Goal: Information Seeking & Learning: Learn about a topic

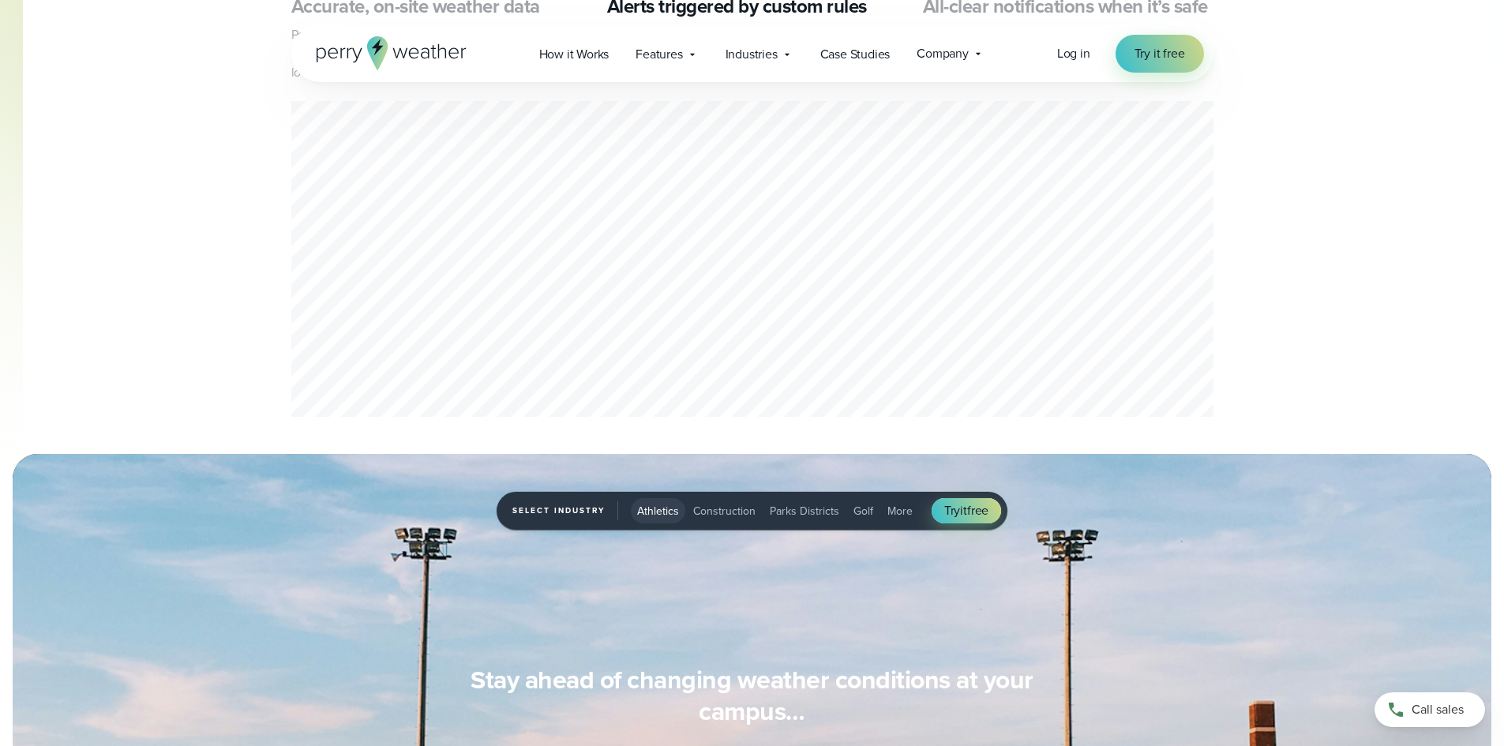
scroll to position [947, 0]
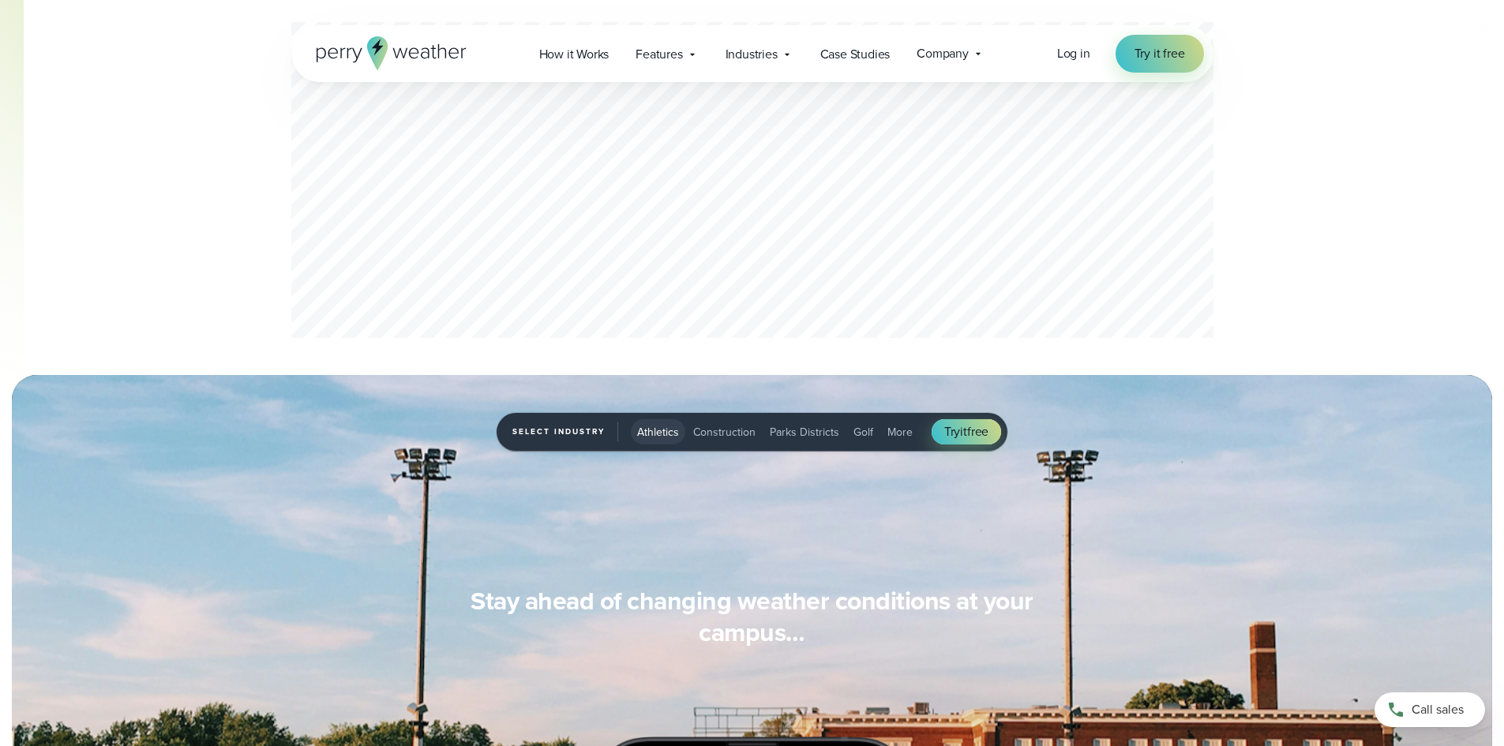
click at [723, 422] on button "Construction" at bounding box center [724, 431] width 75 height 25
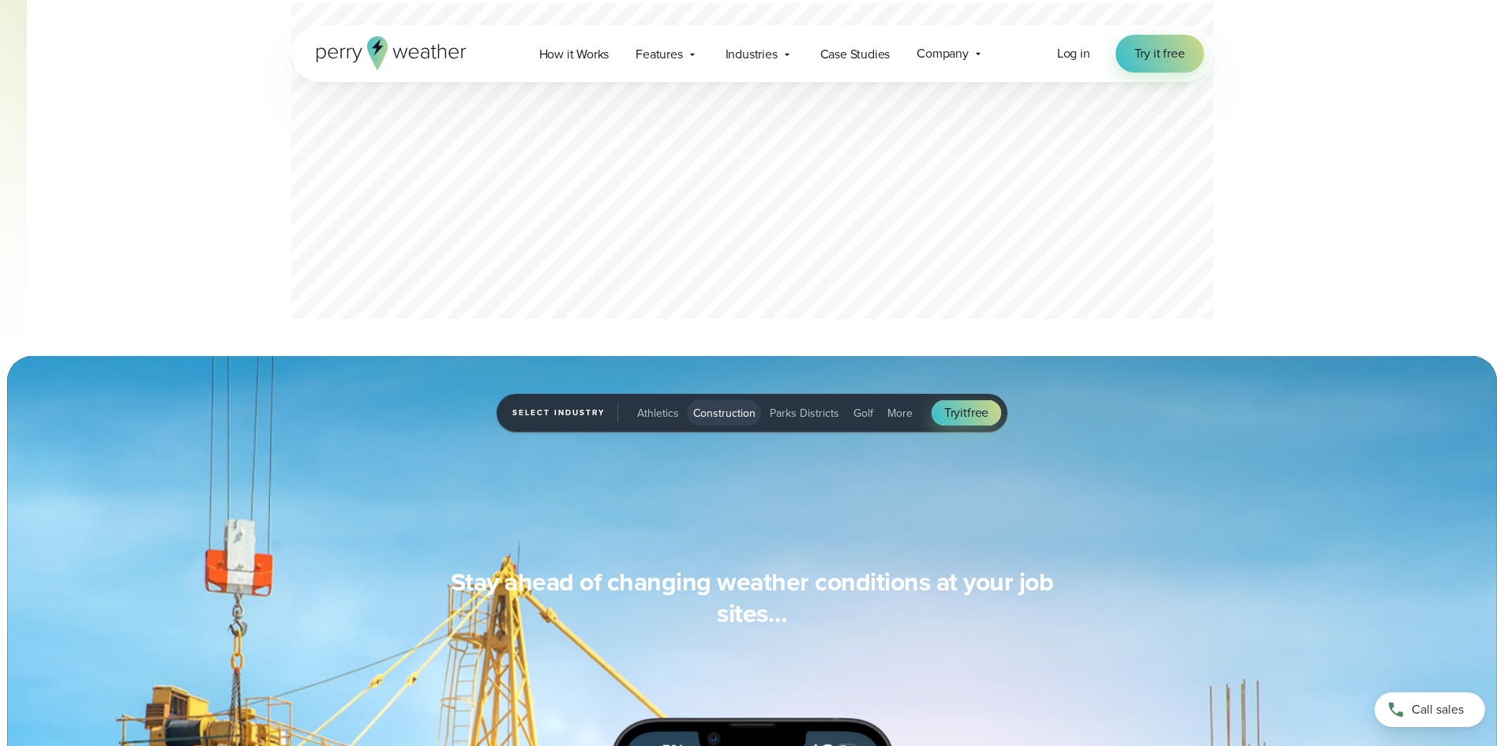
scroll to position [1105, 0]
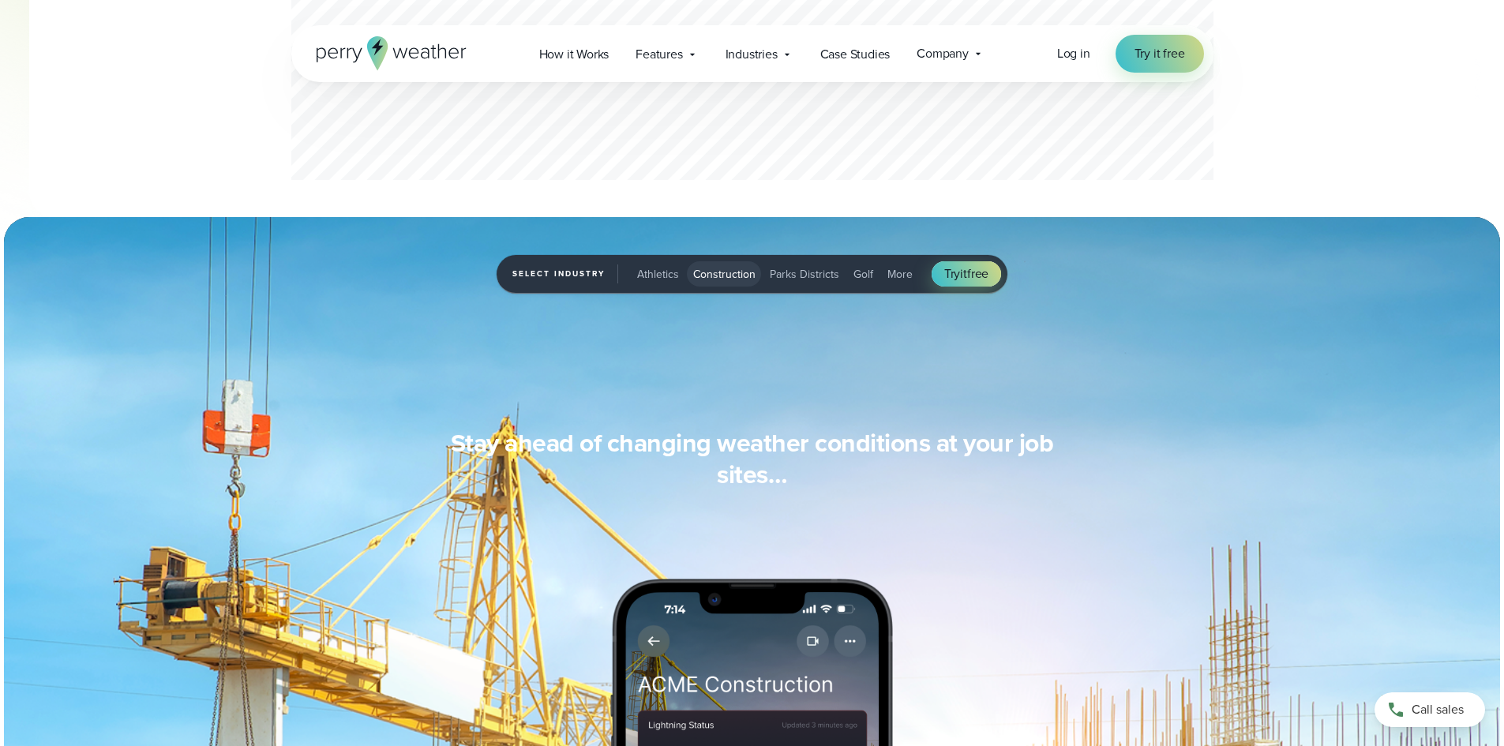
click at [796, 266] on span "Parks Districts" at bounding box center [804, 274] width 69 height 17
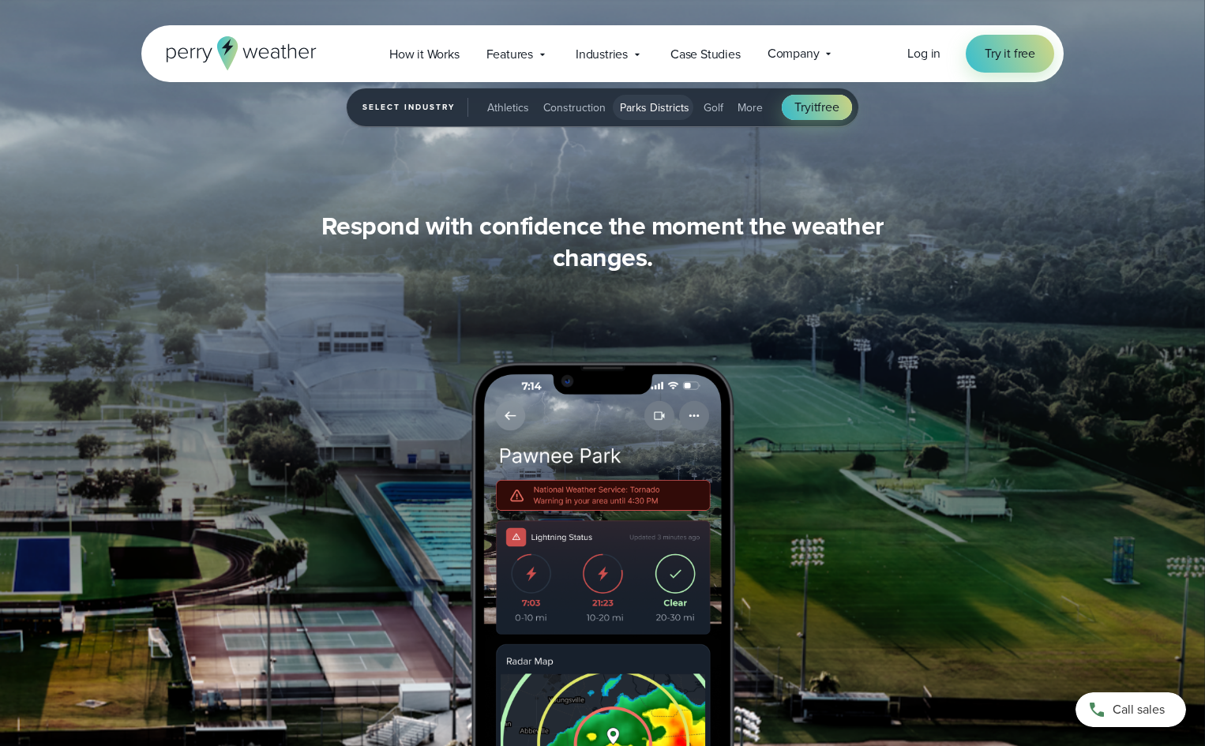
scroll to position [1500, 0]
click at [703, 102] on span "Golf" at bounding box center [713, 107] width 20 height 17
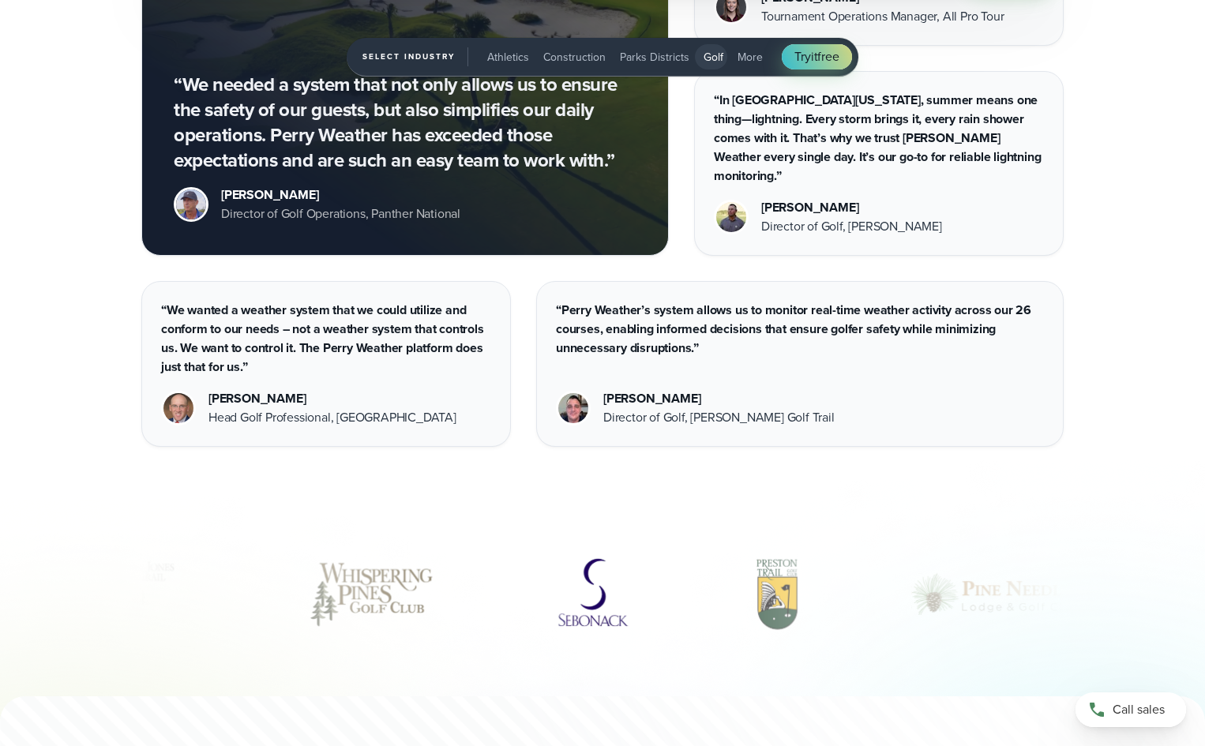
scroll to position [4895, 0]
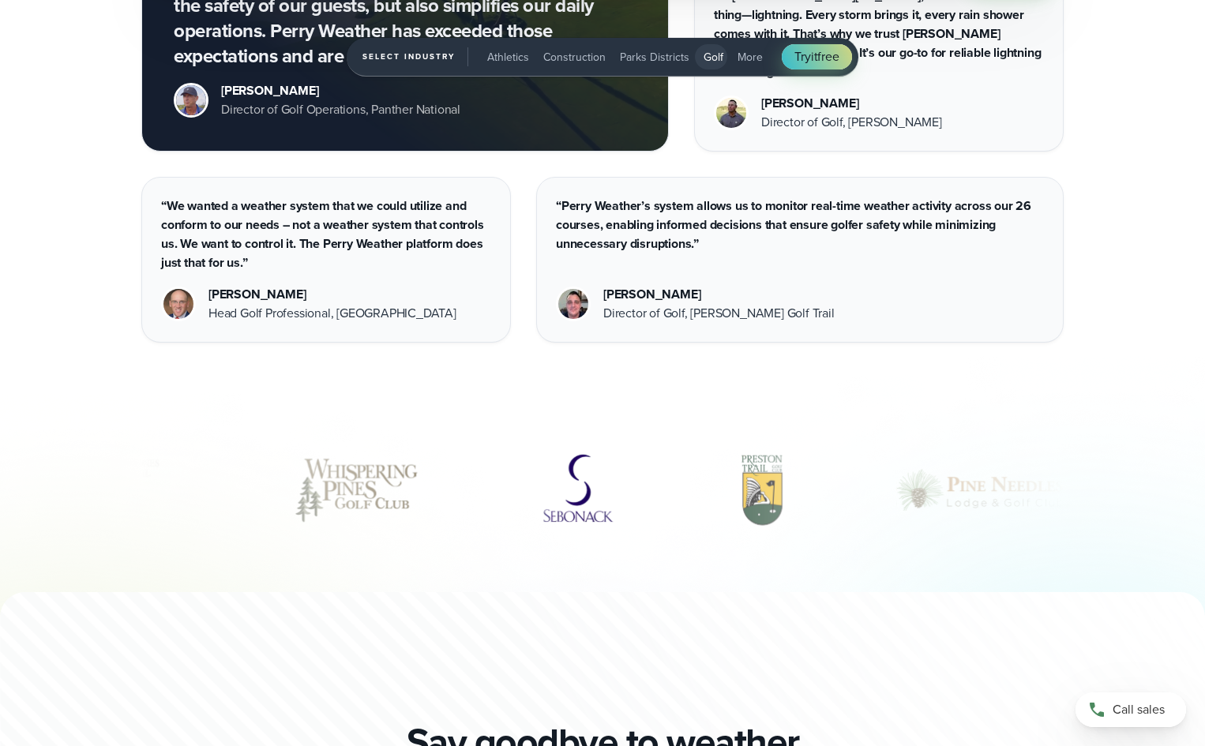
drag, startPoint x: 546, startPoint y: 472, endPoint x: 407, endPoint y: 478, distance: 139.9
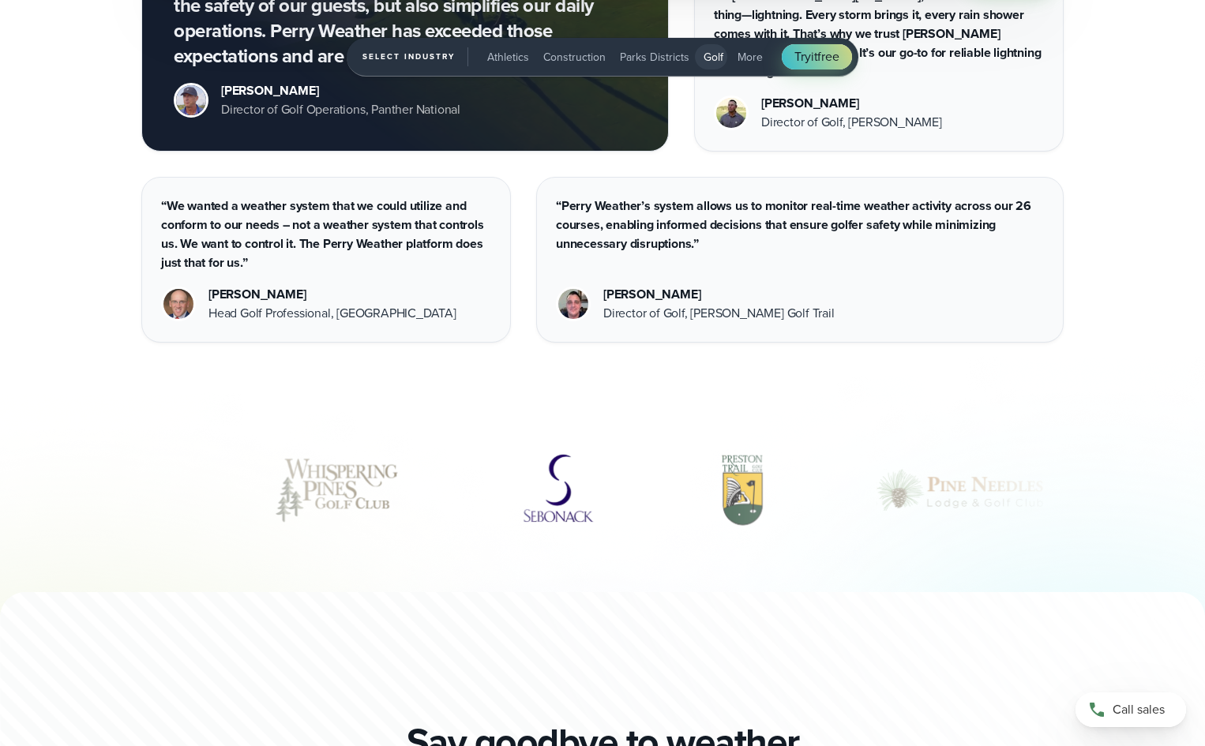
drag, startPoint x: 732, startPoint y: 467, endPoint x: 627, endPoint y: 472, distance: 105.1
click at [627, 472] on div "slideshow" at bounding box center [602, 489] width 922 height 79
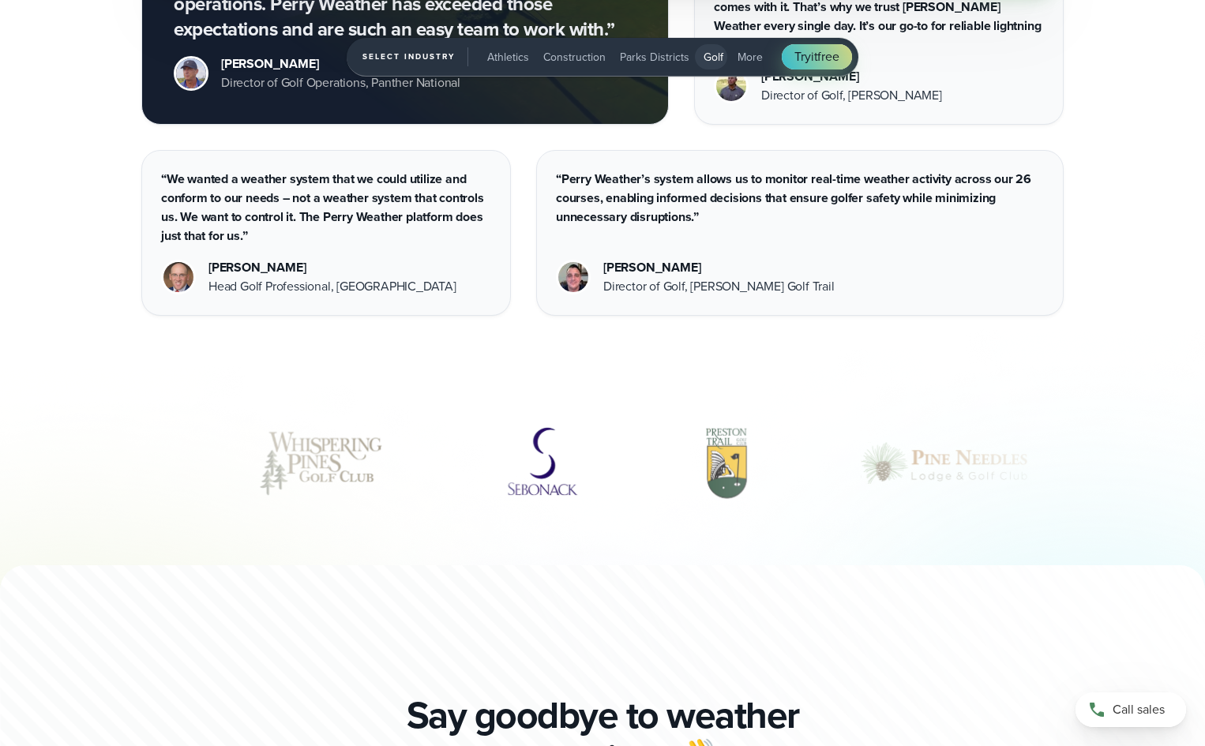
scroll to position [5132, 0]
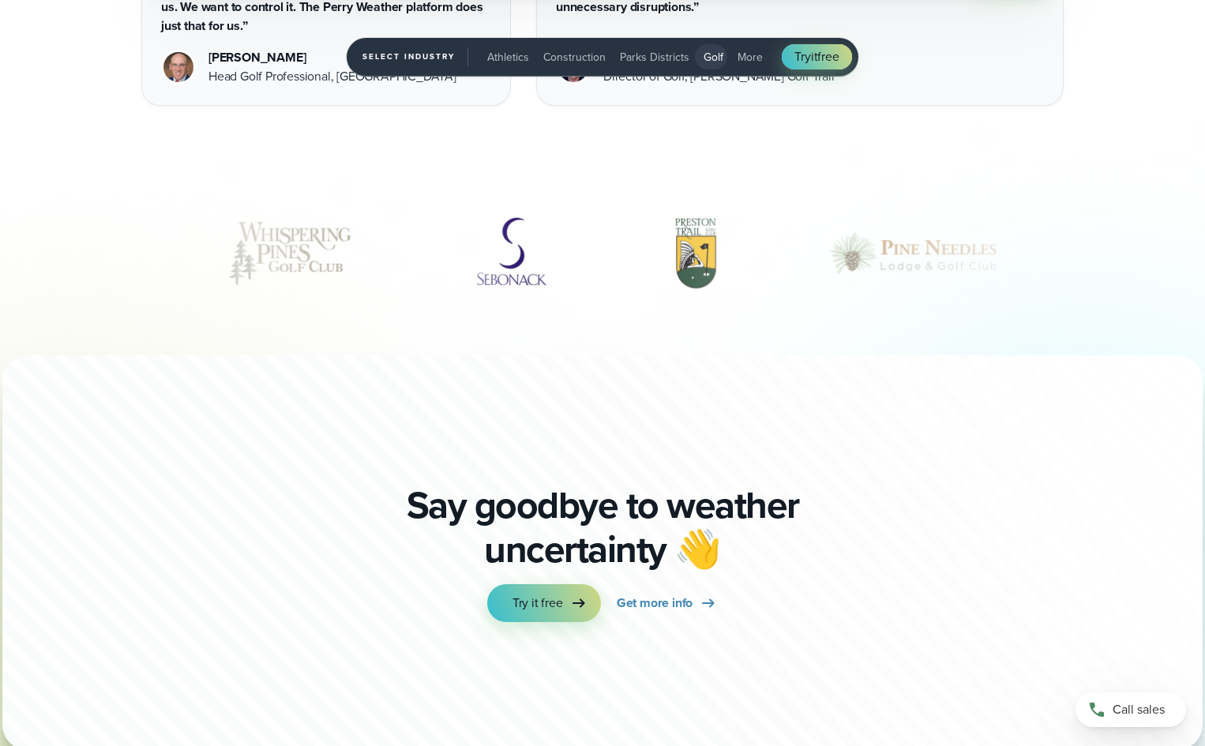
click at [748, 57] on span "More" at bounding box center [749, 57] width 25 height 17
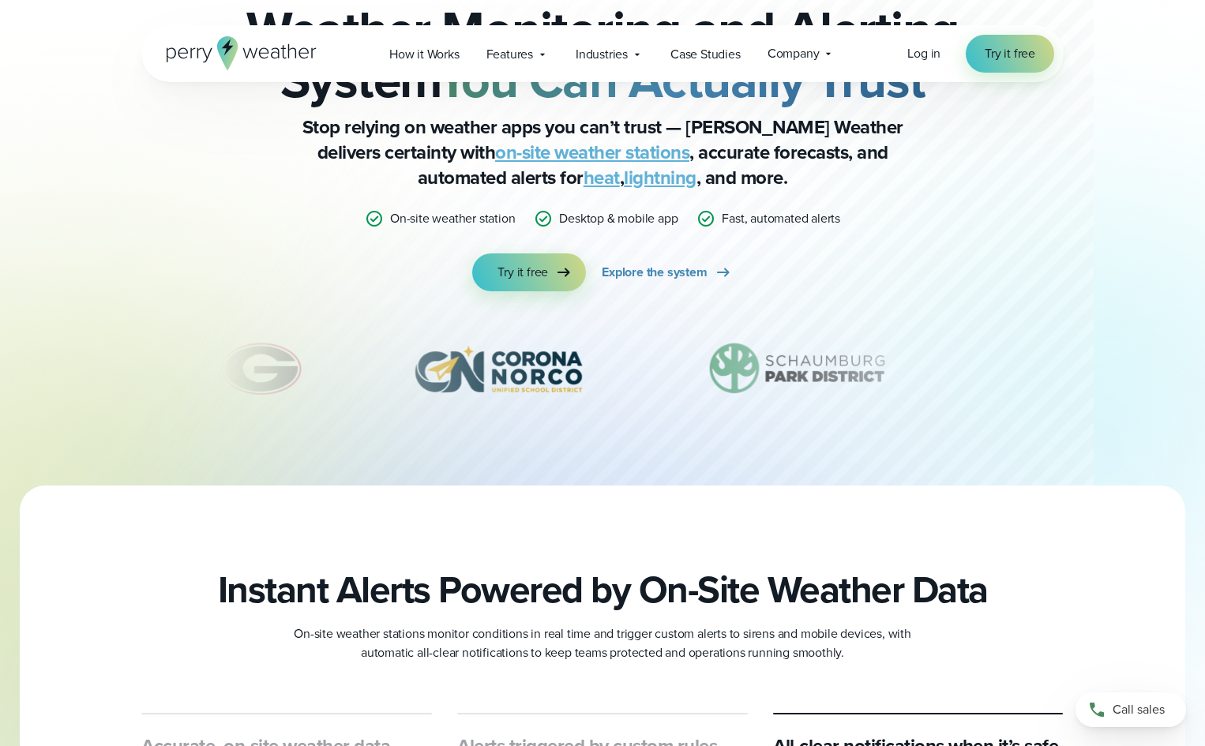
scroll to position [0, 0]
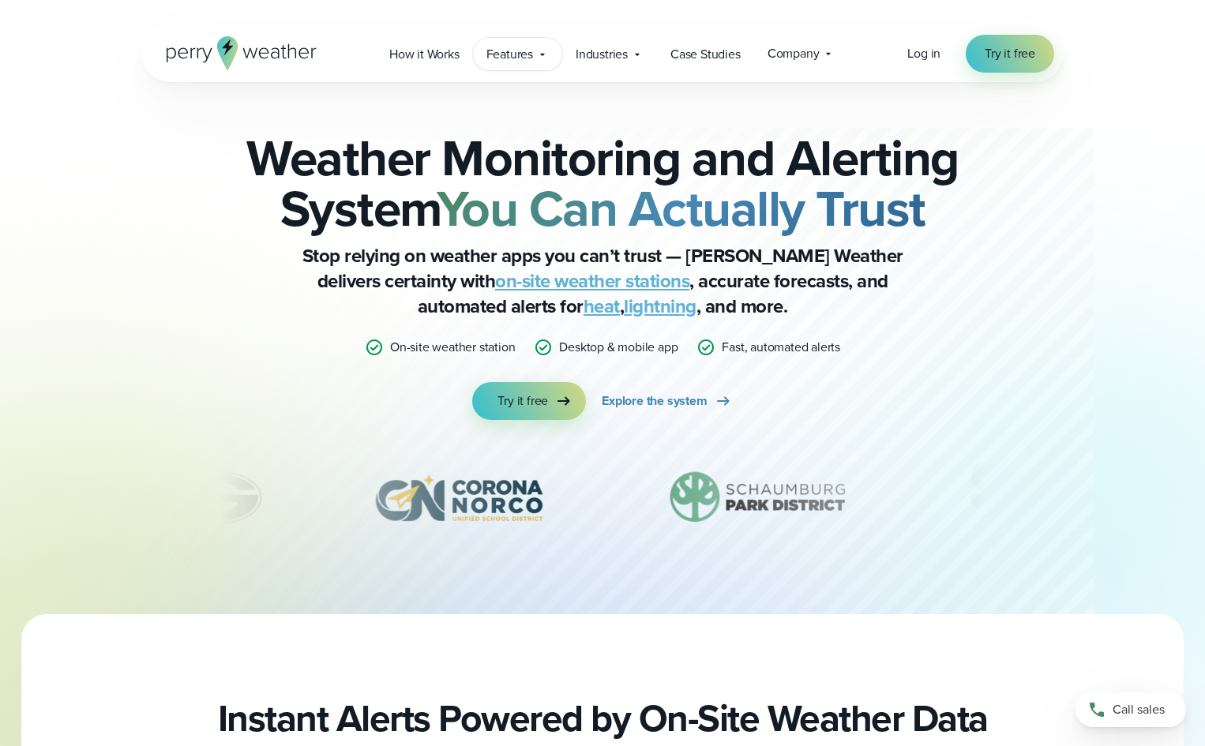
click at [489, 55] on span "Features" at bounding box center [509, 54] width 47 height 19
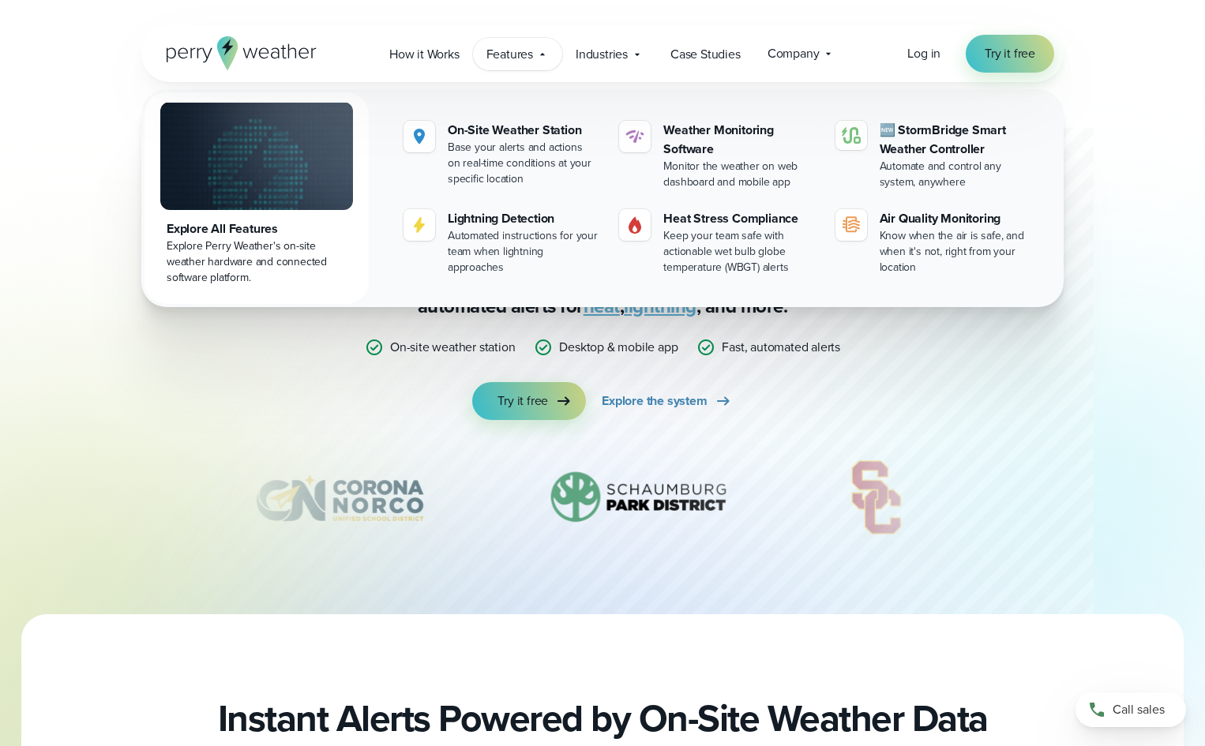
click at [422, 576] on div "Weather Monitoring and Alerting System You Can Actually Trust Stop relying on w…" at bounding box center [602, 348] width 922 height 532
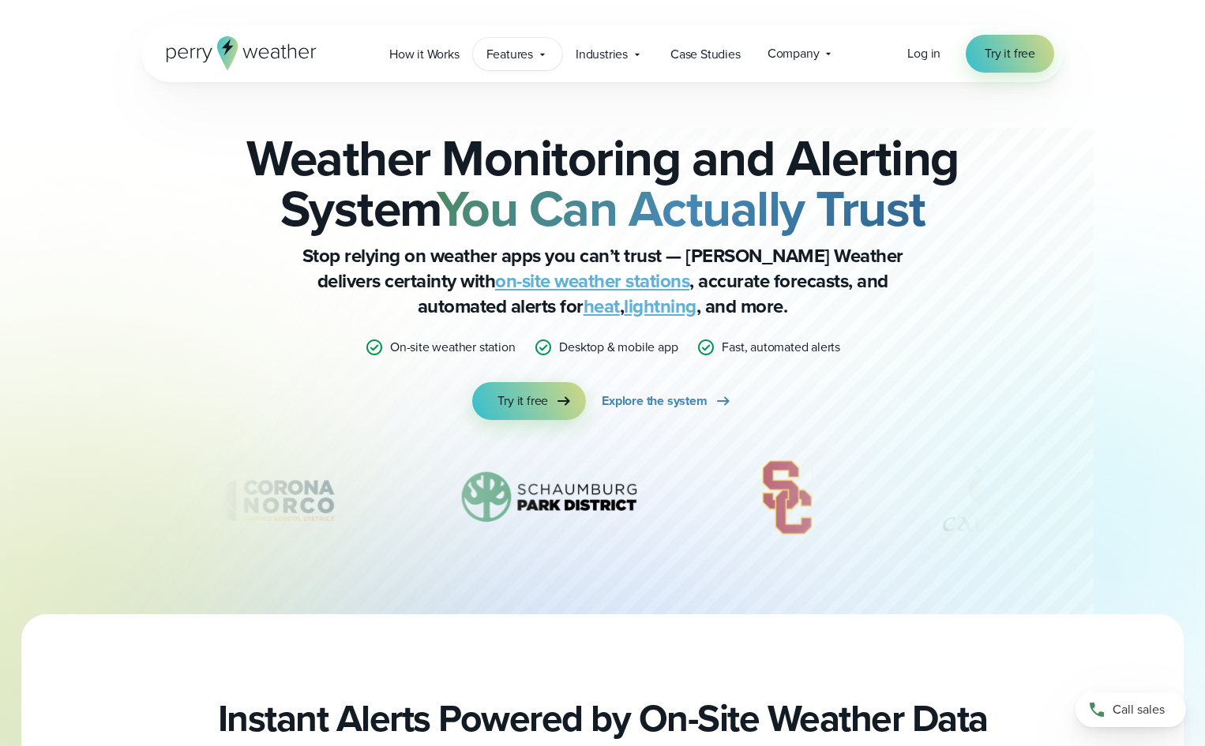
click at [547, 56] on icon at bounding box center [542, 54] width 13 height 13
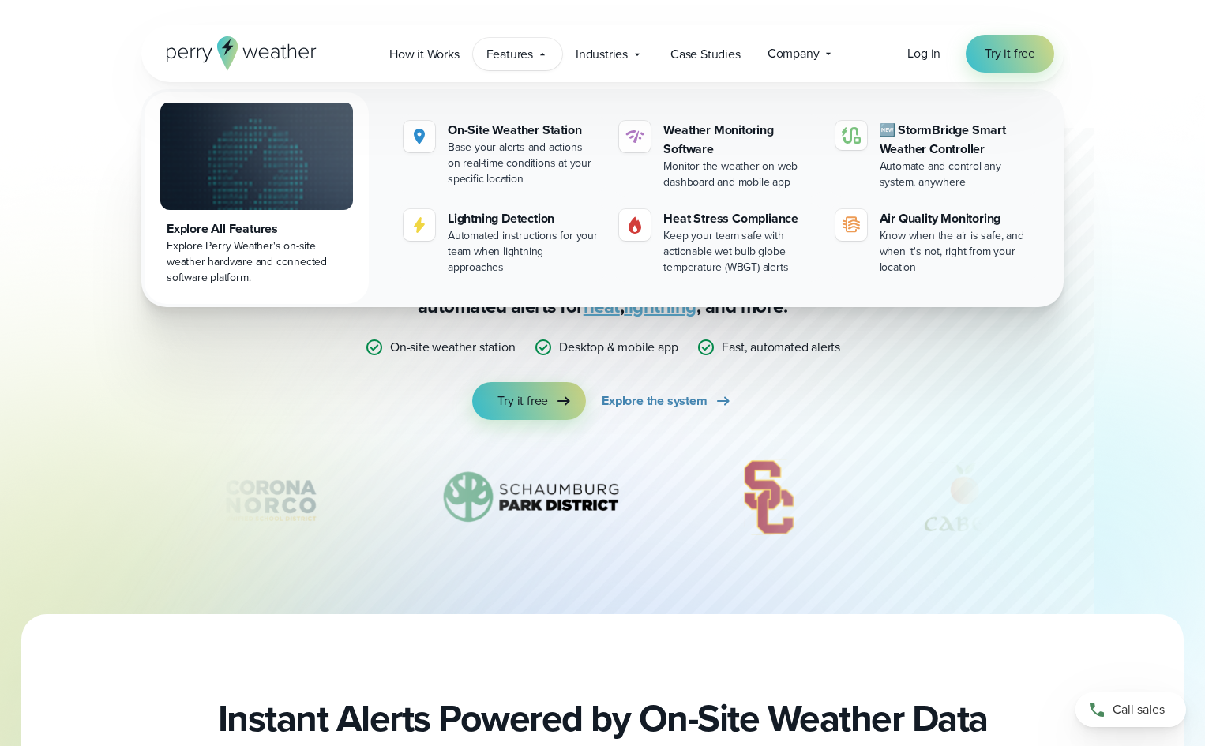
click at [547, 56] on icon at bounding box center [542, 54] width 13 height 13
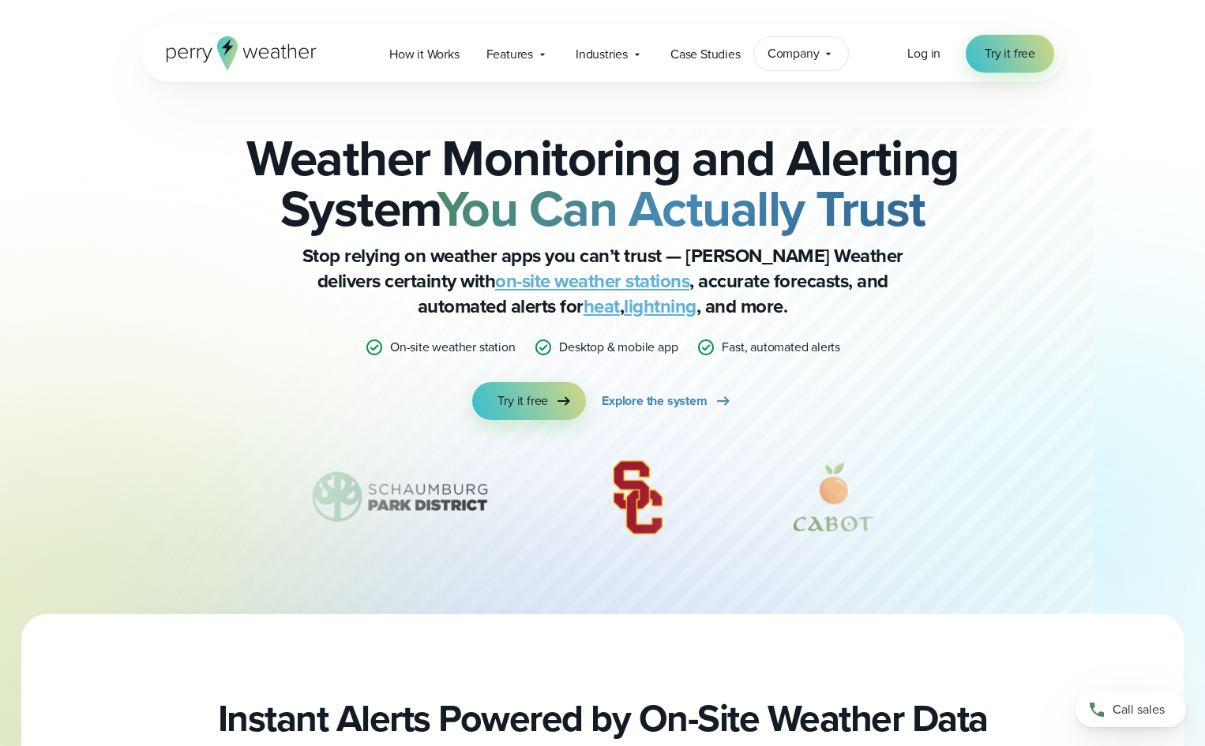
click at [808, 51] on span "Company" at bounding box center [793, 53] width 52 height 19
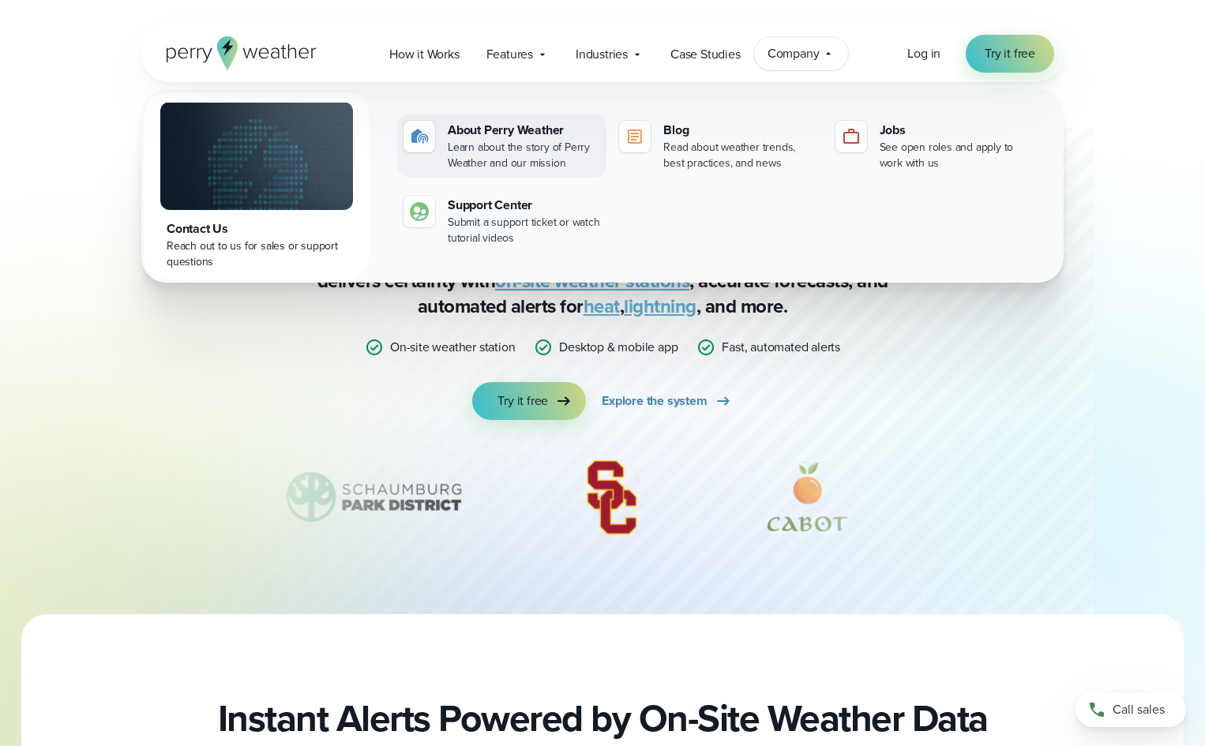
click at [507, 145] on div "Learn about the story of Perry Weather and our mission" at bounding box center [524, 156] width 152 height 32
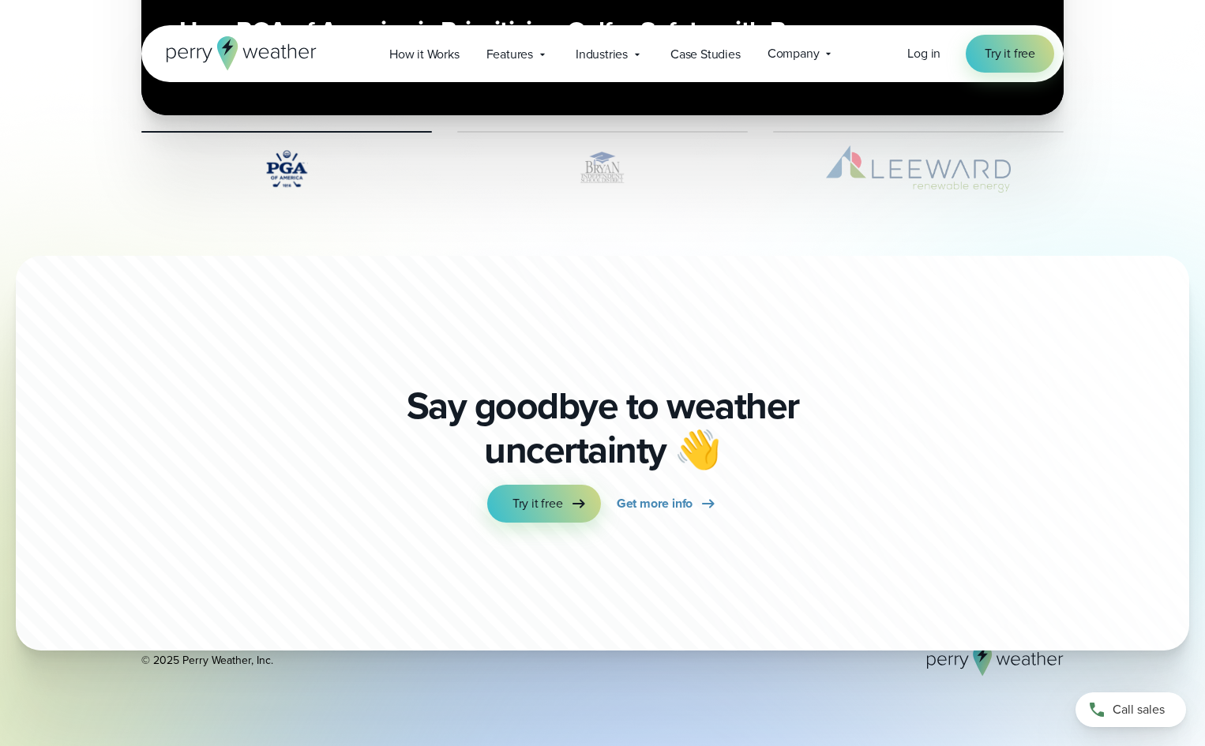
scroll to position [4026, 0]
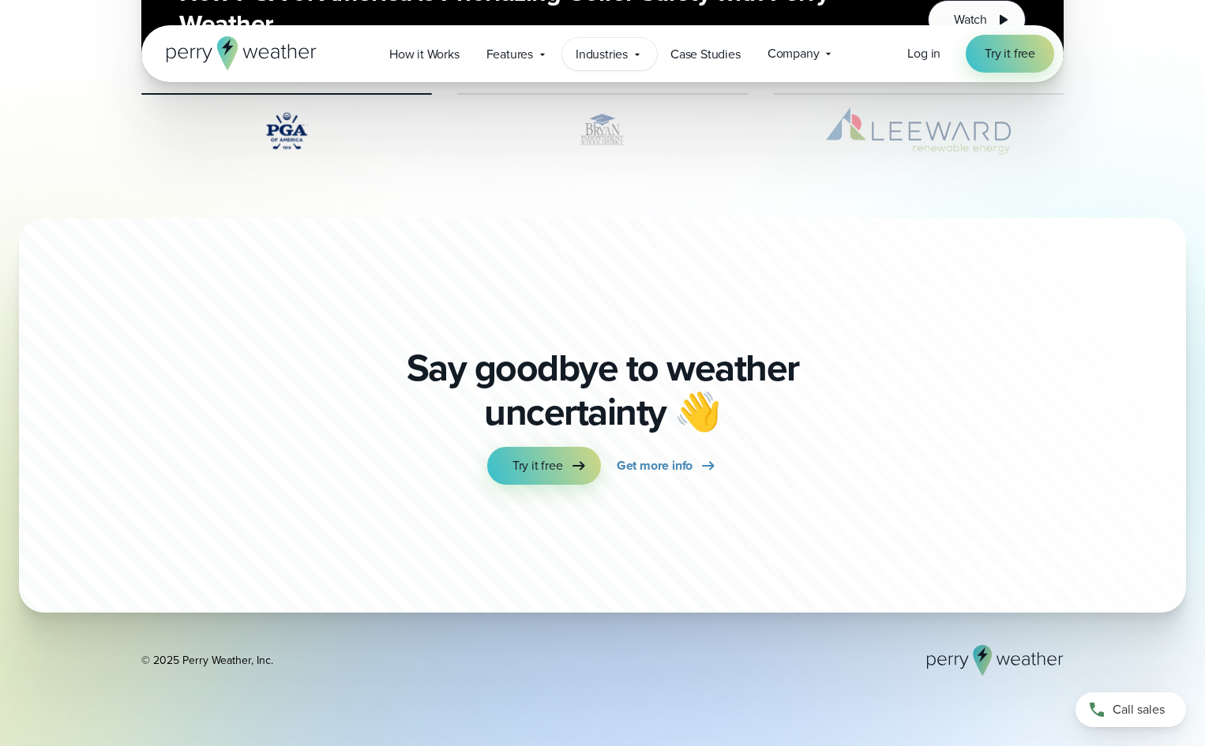
click at [591, 55] on span "Industries" at bounding box center [602, 54] width 52 height 19
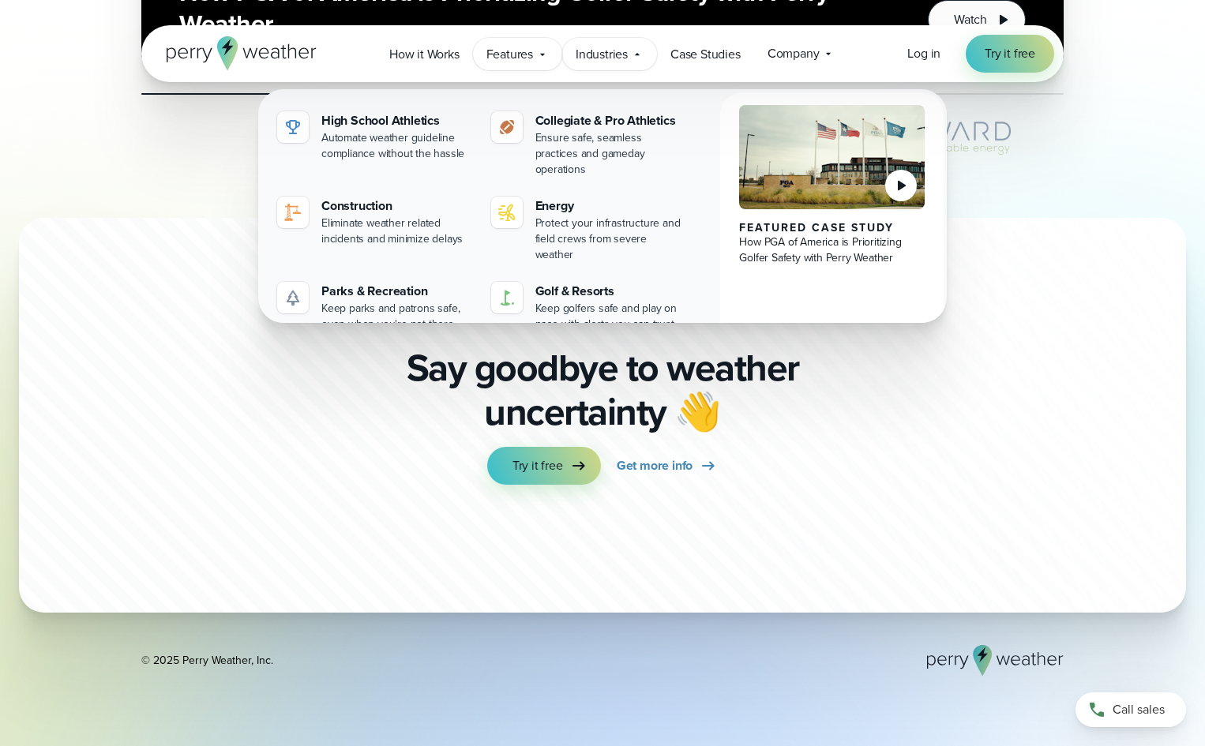
click at [507, 54] on span "Features" at bounding box center [509, 54] width 47 height 19
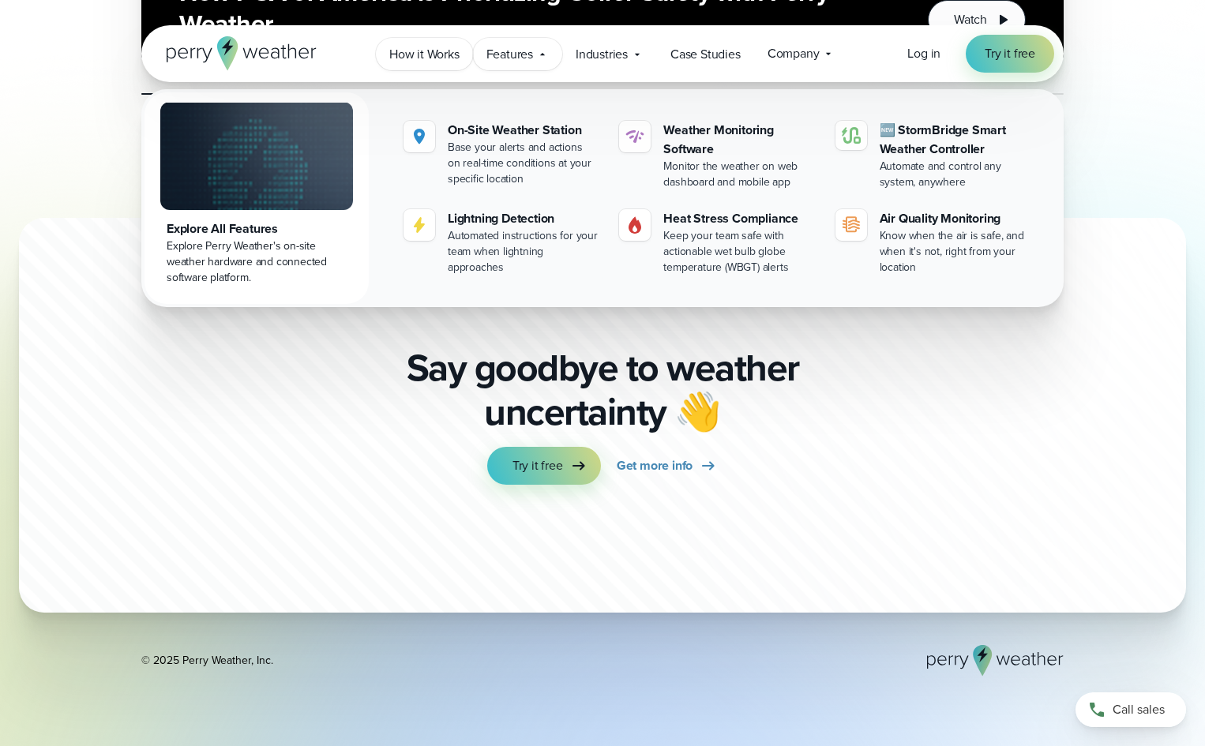
click at [413, 52] on span "How it Works" at bounding box center [424, 54] width 70 height 19
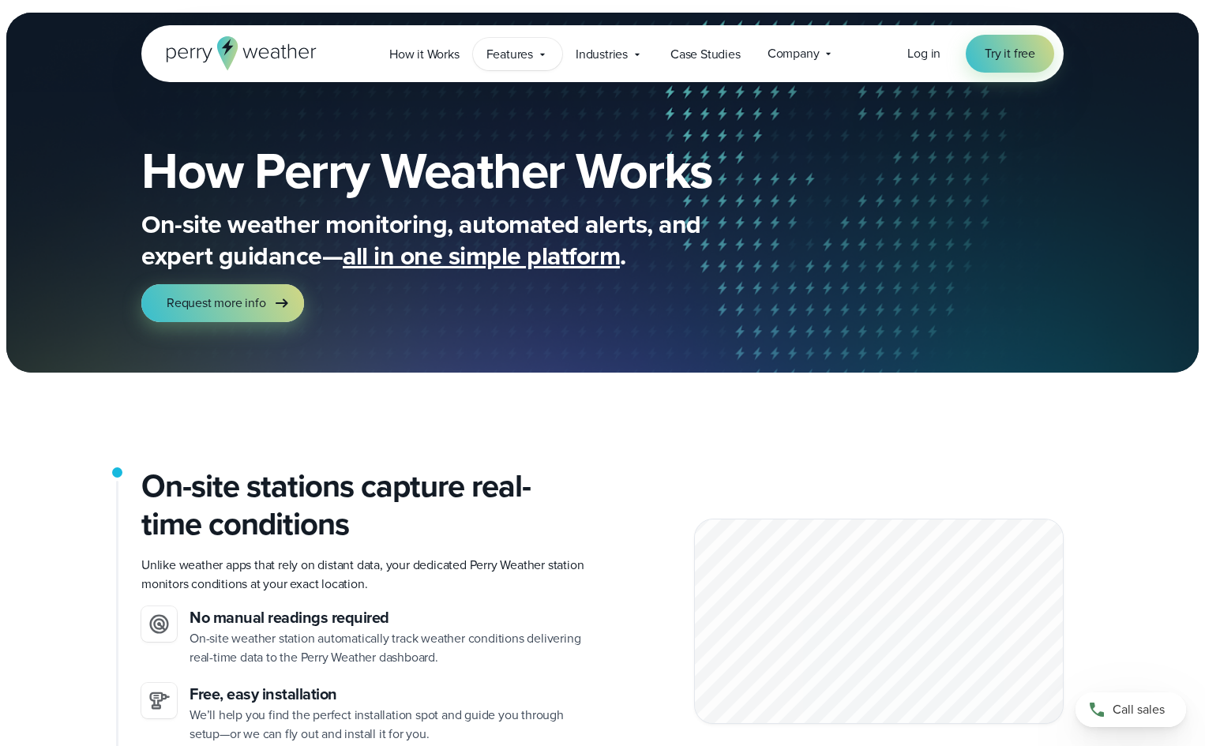
click at [538, 54] on icon at bounding box center [542, 54] width 13 height 13
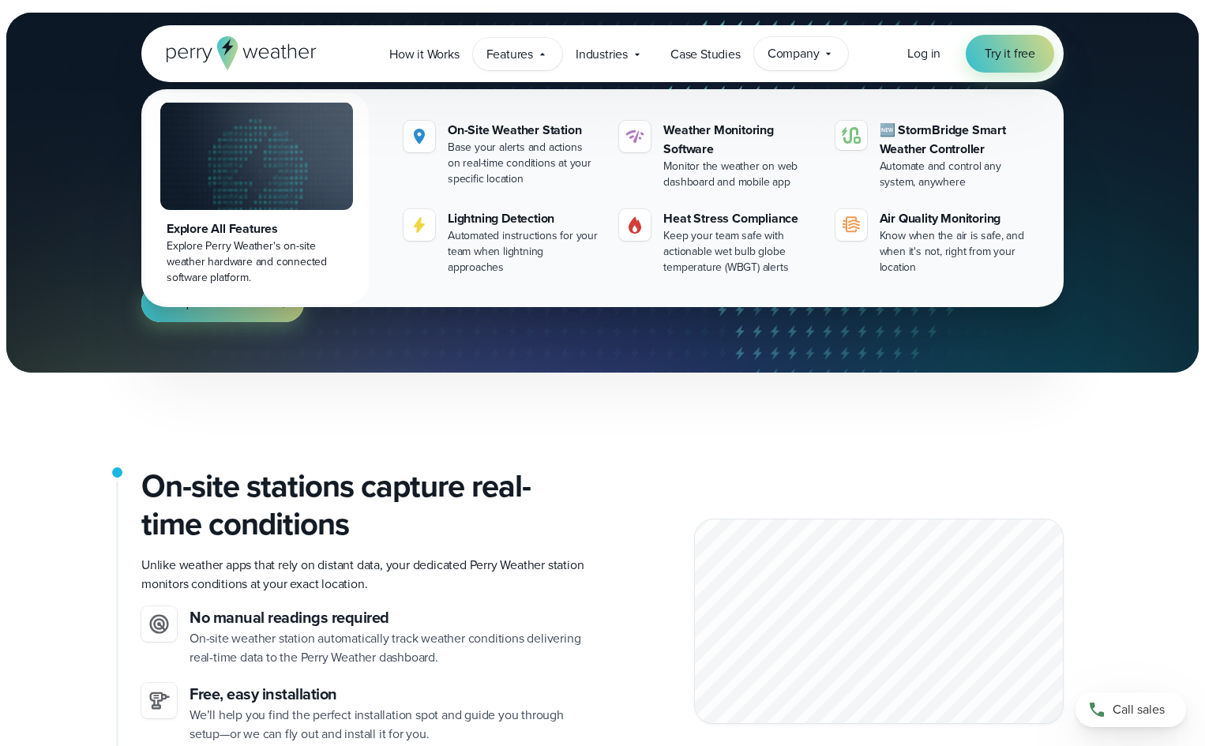
click at [822, 49] on div "Company Contact Us Reach out to us for sales or support questions" at bounding box center [801, 53] width 95 height 33
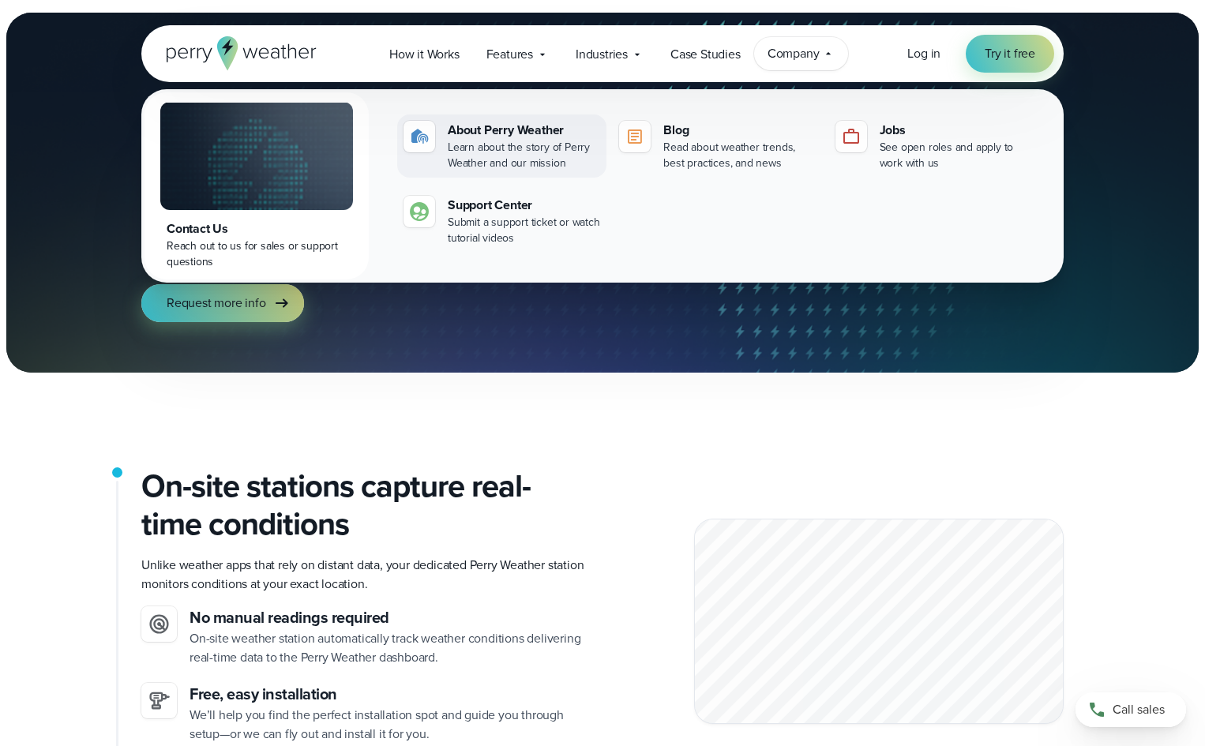
click at [521, 159] on div "Learn about the story of Perry Weather and our mission" at bounding box center [524, 156] width 152 height 32
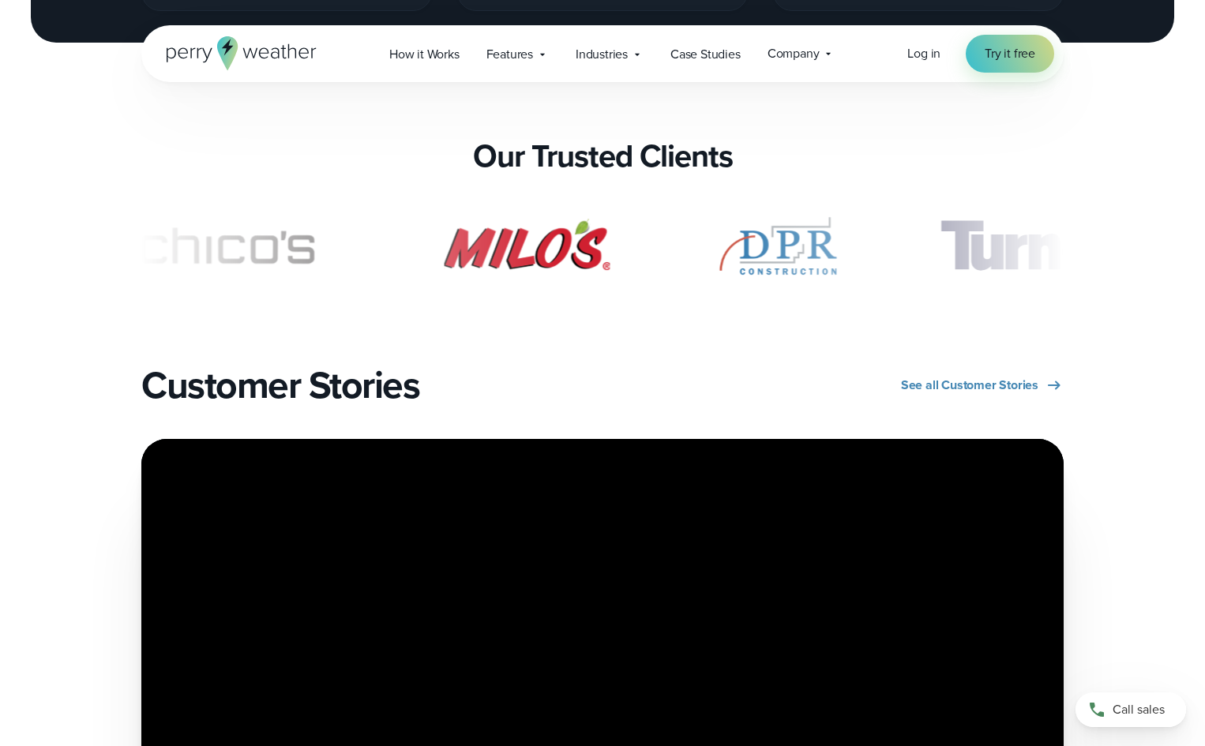
scroll to position [3237, 0]
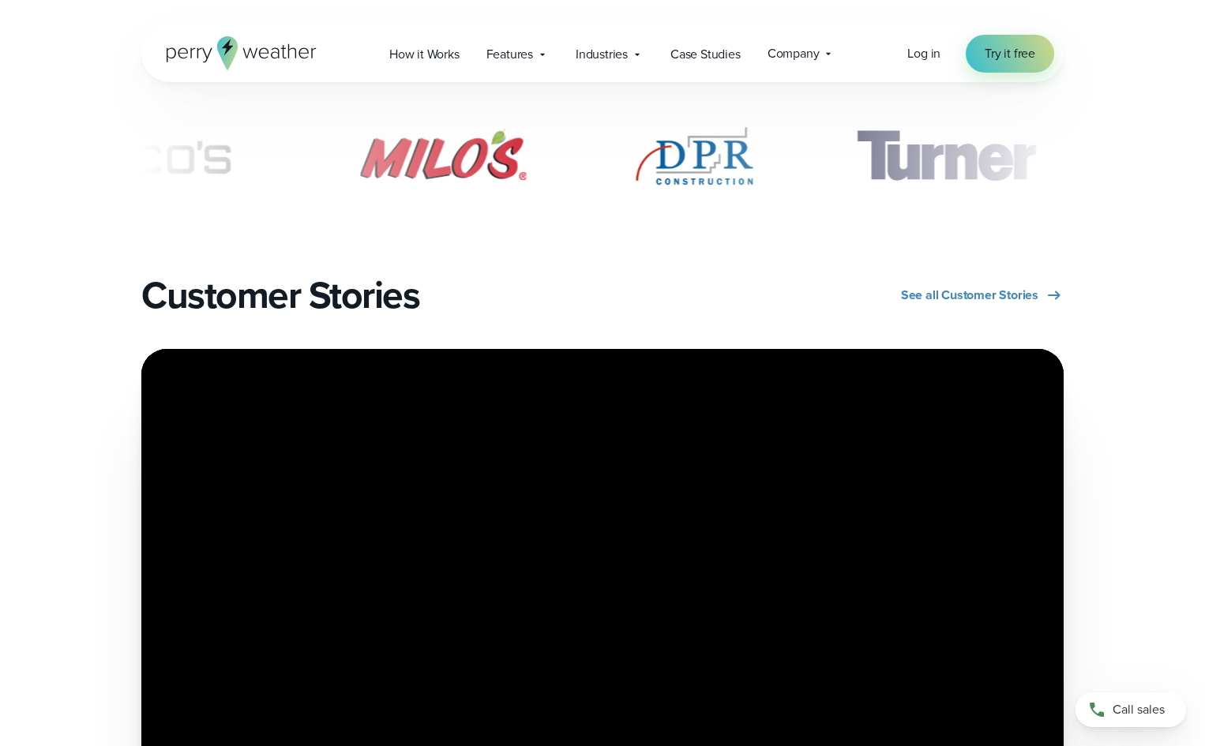
drag, startPoint x: 960, startPoint y: 151, endPoint x: 763, endPoint y: 156, distance: 196.7
click at [765, 156] on div "slideshow" at bounding box center [602, 156] width 922 height 79
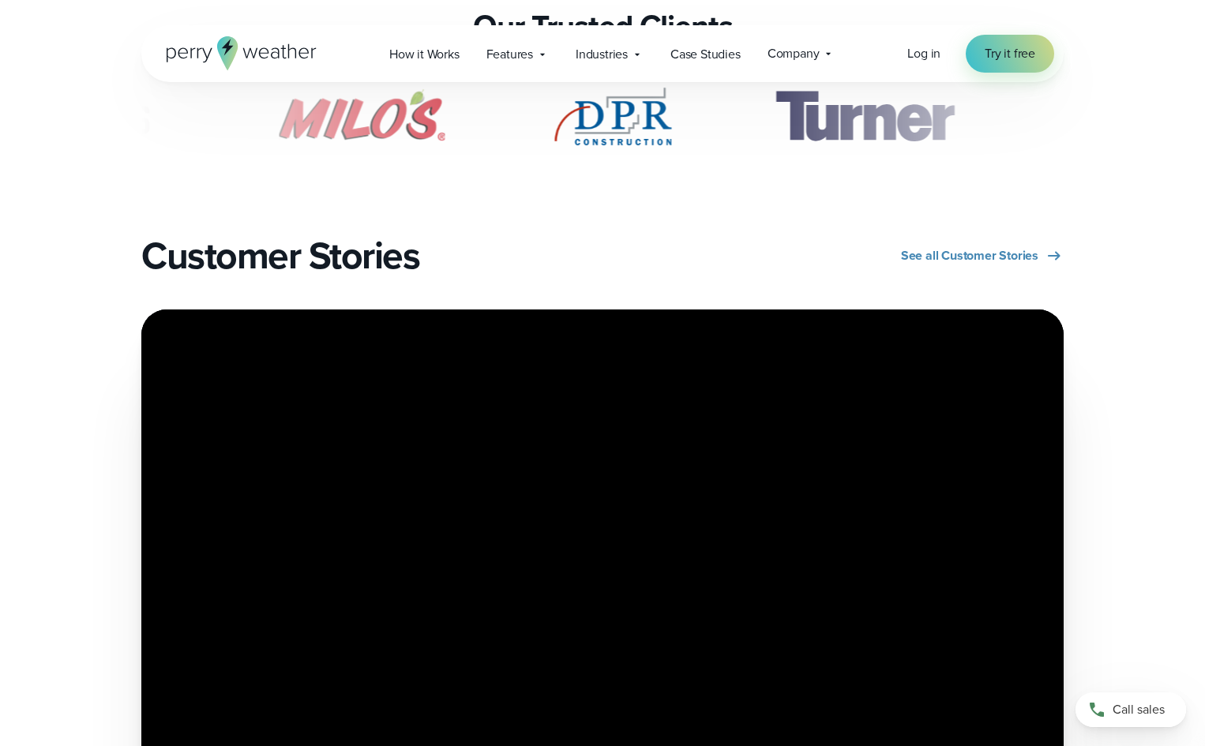
scroll to position [3316, 0]
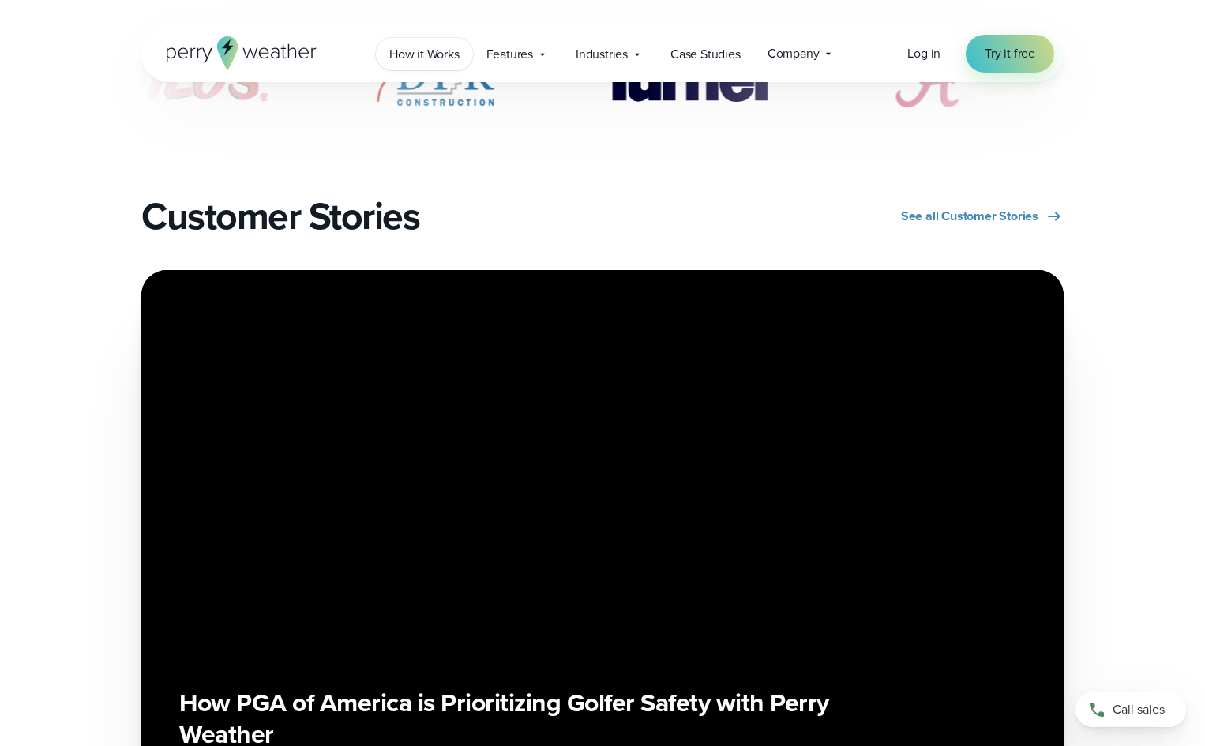
click at [445, 61] on span "How it Works" at bounding box center [424, 54] width 70 height 19
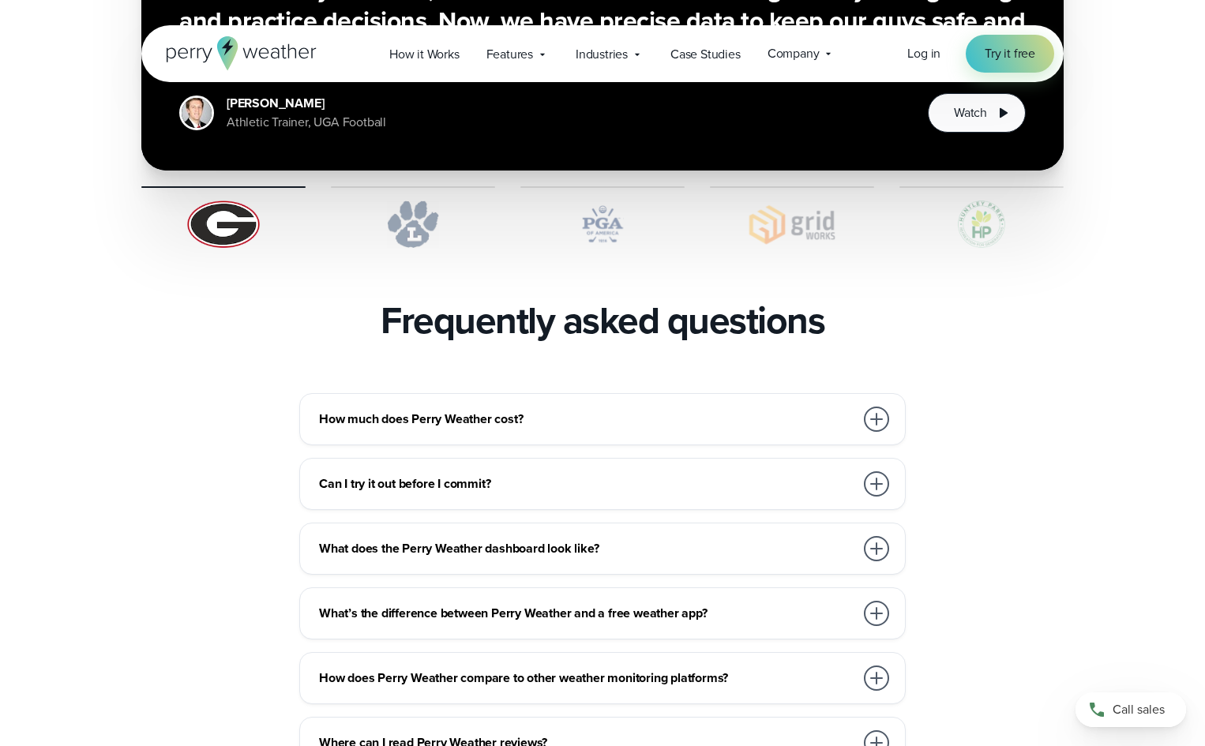
scroll to position [3237, 0]
